Goal: Find contact information: Obtain details needed to contact an individual or organization

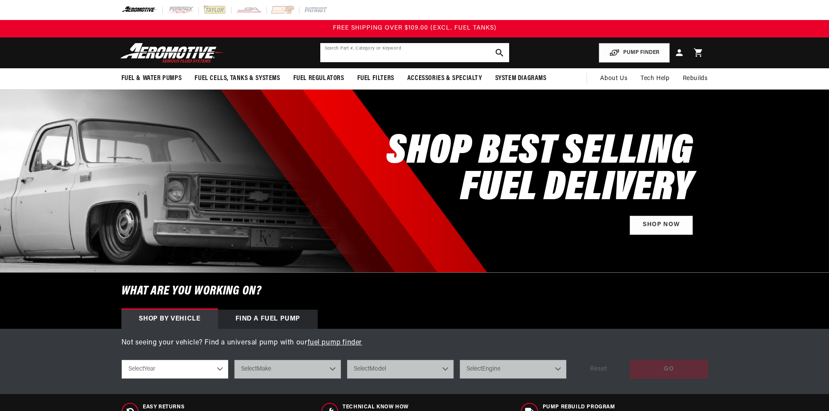
click at [367, 54] on input "text" at bounding box center [414, 52] width 189 height 19
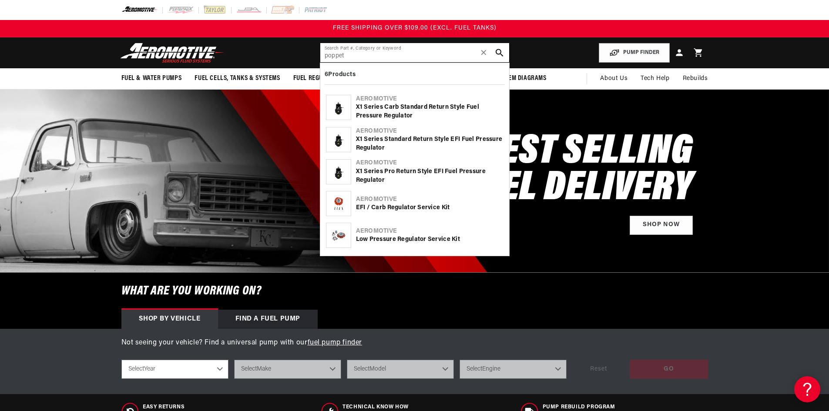
type input "poppet"
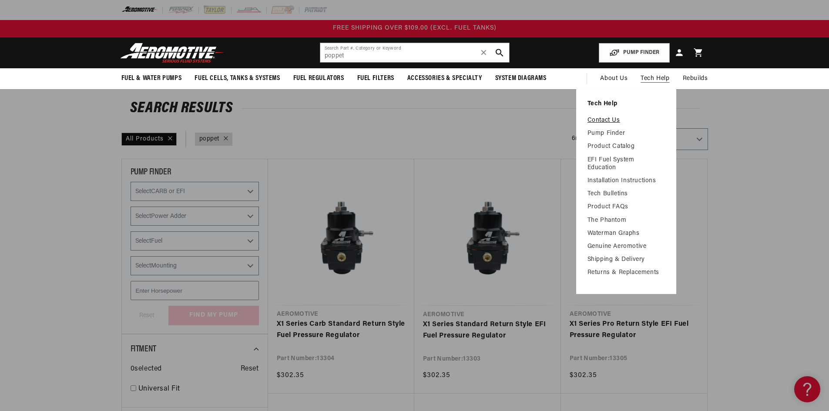
click at [605, 118] on link "Contact Us" at bounding box center [626, 121] width 77 height 8
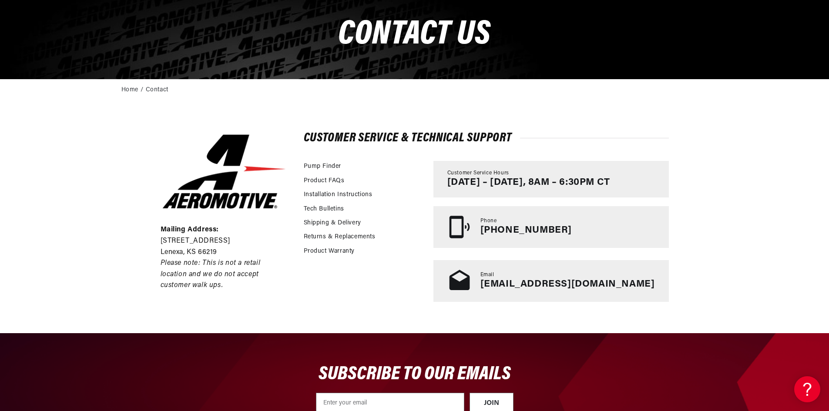
scroll to position [98, 0]
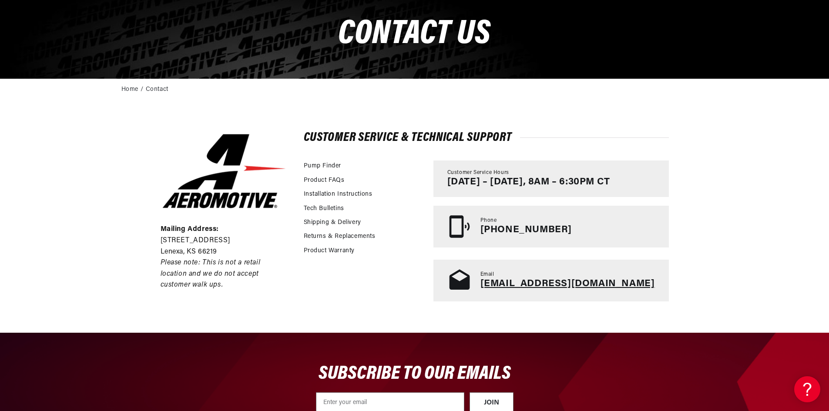
click at [597, 281] on link "tech@aeromotiveinc.com" at bounding box center [568, 284] width 175 height 10
click at [559, 100] on main "CONTACt us Home Contact Mailing Address: 10955 Mill Creek Road Lenexa, KS 66219…" at bounding box center [414, 162] width 829 height 342
